Goal: Task Accomplishment & Management: Use online tool/utility

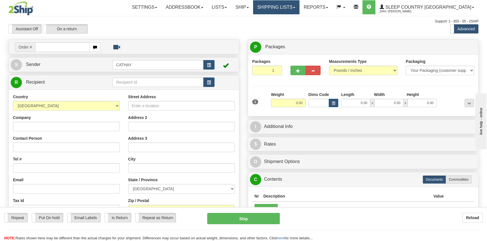
click at [299, 7] on link "Shipping lists" at bounding box center [276, 7] width 46 height 14
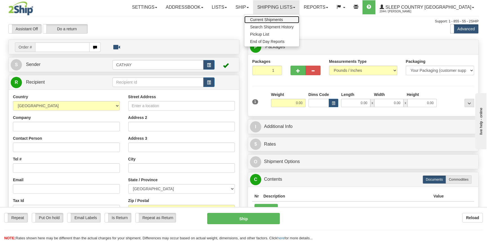
click at [283, 19] on span "Current Shipments" at bounding box center [266, 19] width 33 height 4
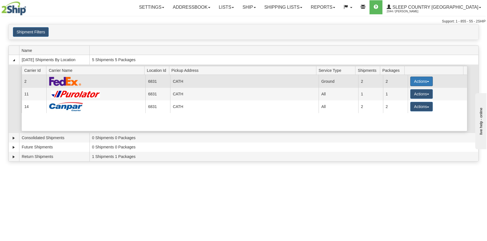
click at [419, 82] on button "Actions" at bounding box center [421, 82] width 22 height 10
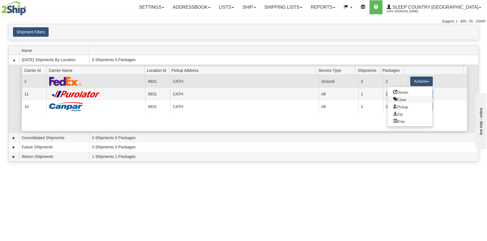
click at [412, 100] on link "Close" at bounding box center [409, 99] width 45 height 7
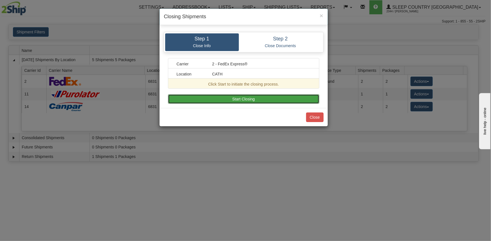
click at [276, 100] on button "Start Closing" at bounding box center [243, 99] width 151 height 10
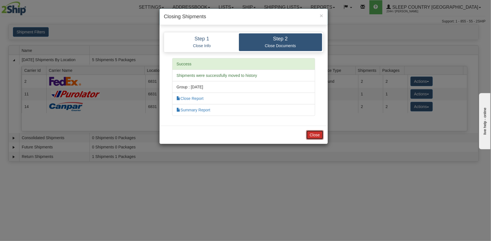
click at [315, 134] on button "Close" at bounding box center [314, 135] width 17 height 10
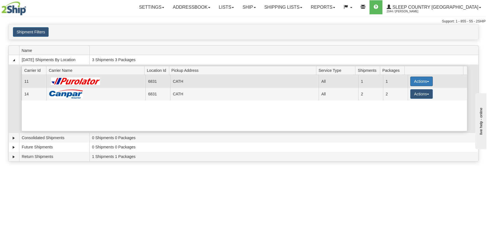
click at [416, 79] on button "Actions" at bounding box center [421, 82] width 22 height 10
click at [408, 101] on link "Close" at bounding box center [409, 99] width 45 height 7
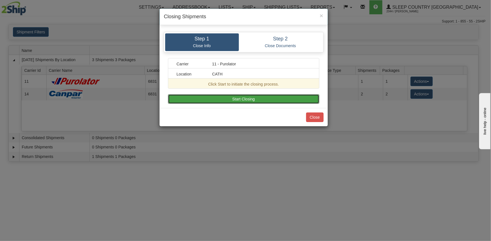
click at [284, 95] on button "Start Closing" at bounding box center [243, 99] width 151 height 10
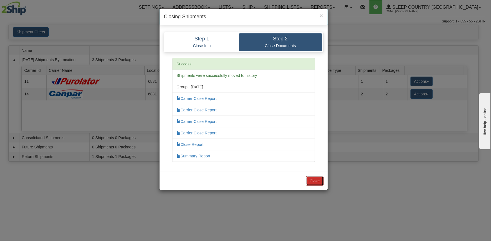
drag, startPoint x: 314, startPoint y: 180, endPoint x: 353, endPoint y: 142, distance: 54.7
click at [314, 180] on button "Close" at bounding box center [314, 182] width 17 height 10
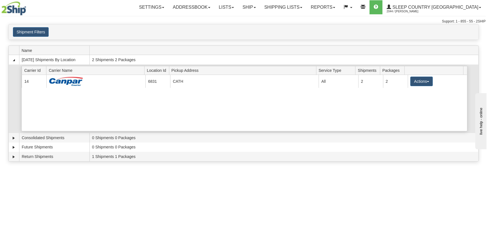
click at [421, 85] on button "Actions" at bounding box center [421, 82] width 22 height 10
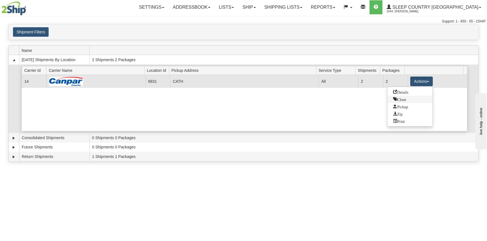
click at [412, 101] on link "Close" at bounding box center [409, 99] width 45 height 7
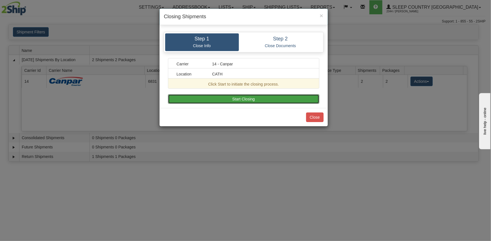
click at [274, 99] on button "Start Closing" at bounding box center [243, 99] width 151 height 10
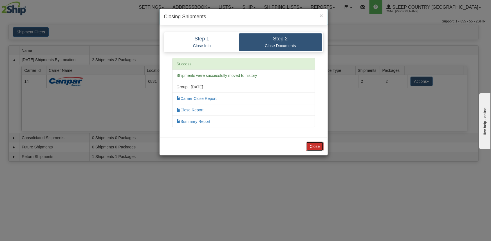
click at [314, 144] on button "Close" at bounding box center [314, 147] width 17 height 10
